Goal: Task Accomplishment & Management: Manage account settings

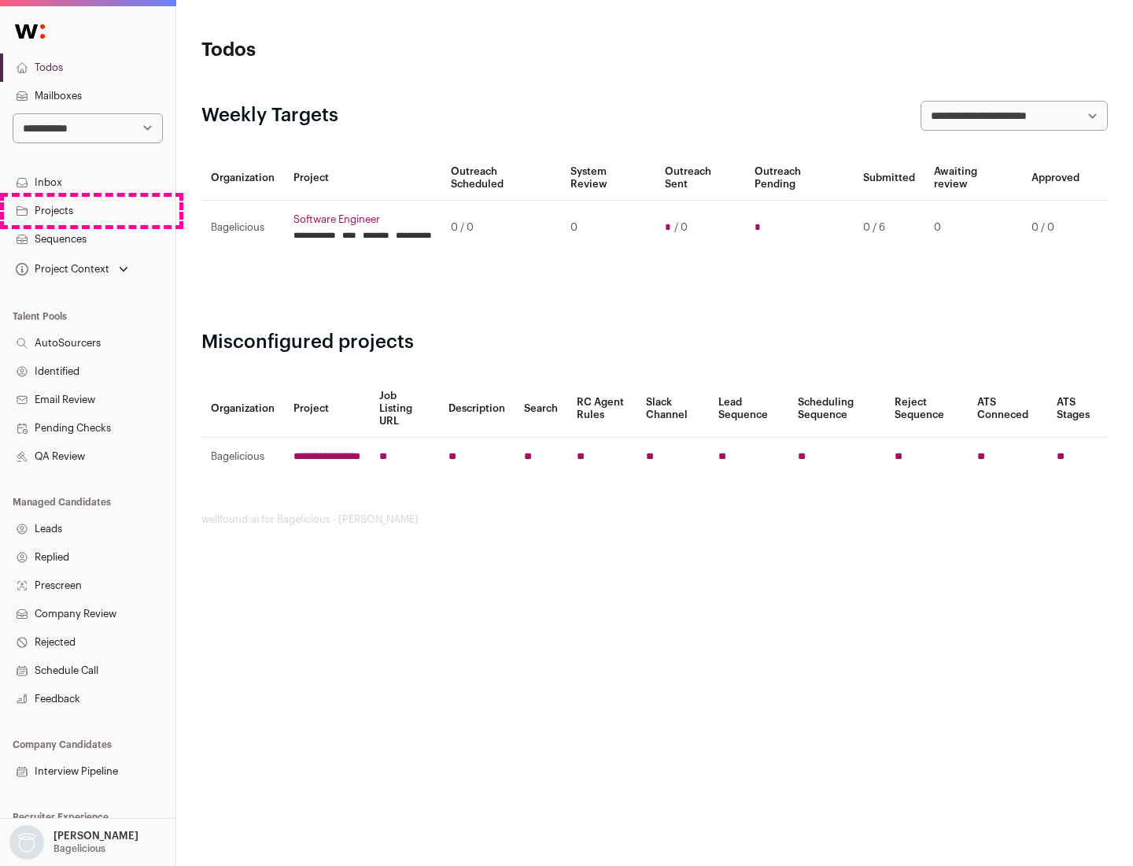
click at [87, 210] on link "Projects" at bounding box center [87, 211] width 175 height 28
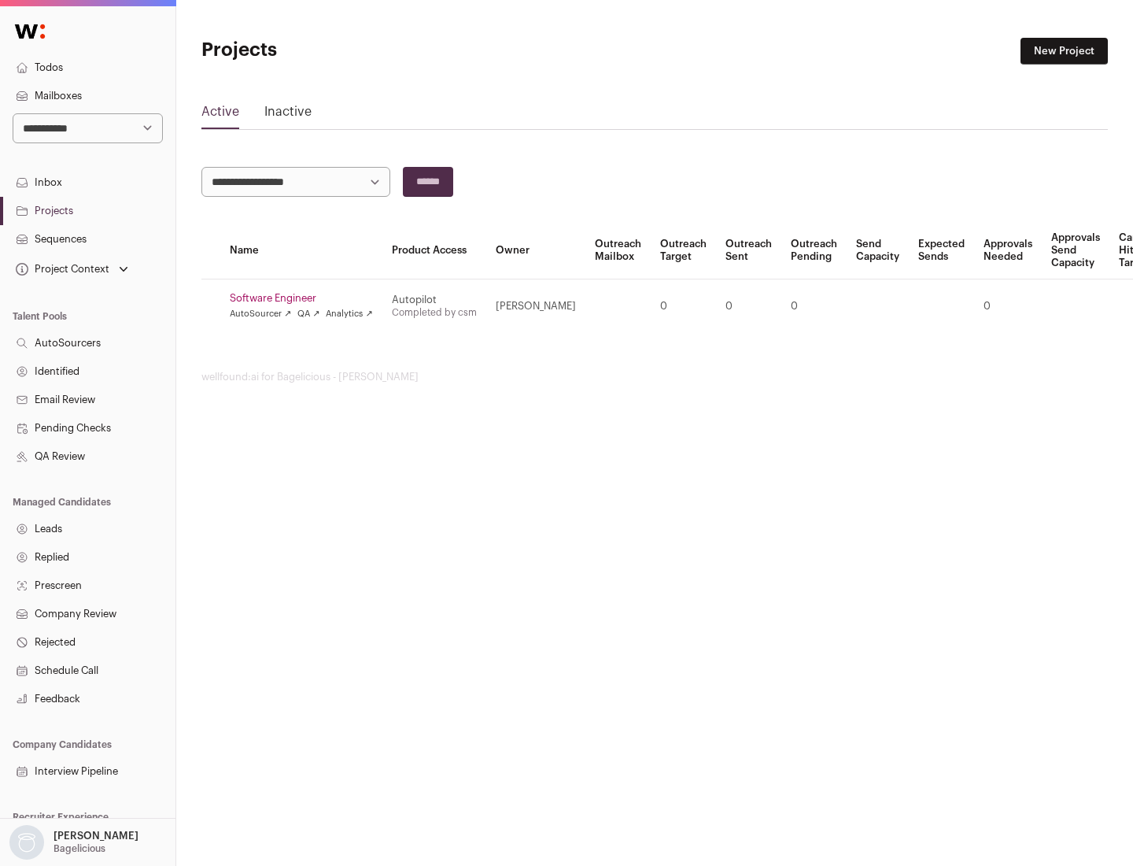
click at [306, 298] on link "Software Engineer" at bounding box center [301, 298] width 143 height 13
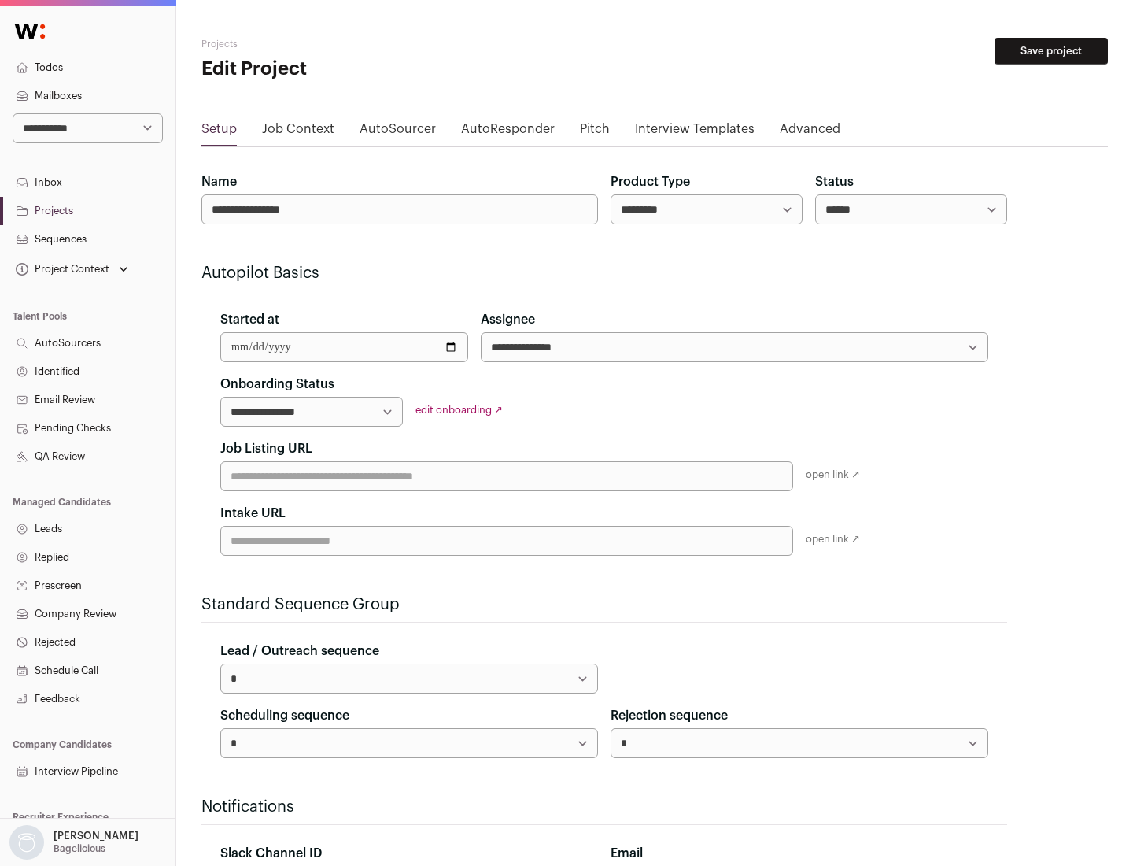
click at [1051, 51] on button "Save project" at bounding box center [1051, 51] width 113 height 27
